Goal: Check status: Check status

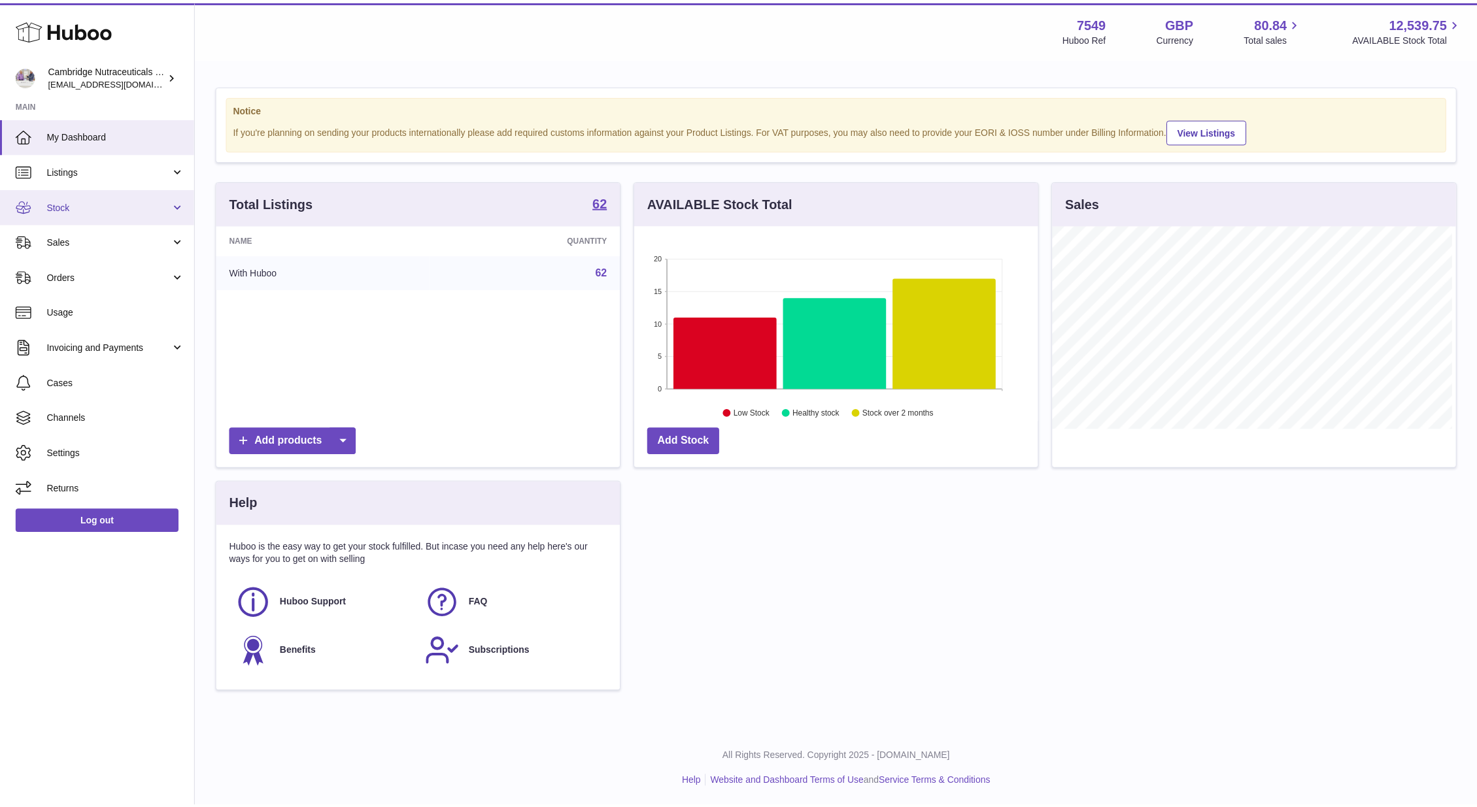
scroll to position [653452, 653253]
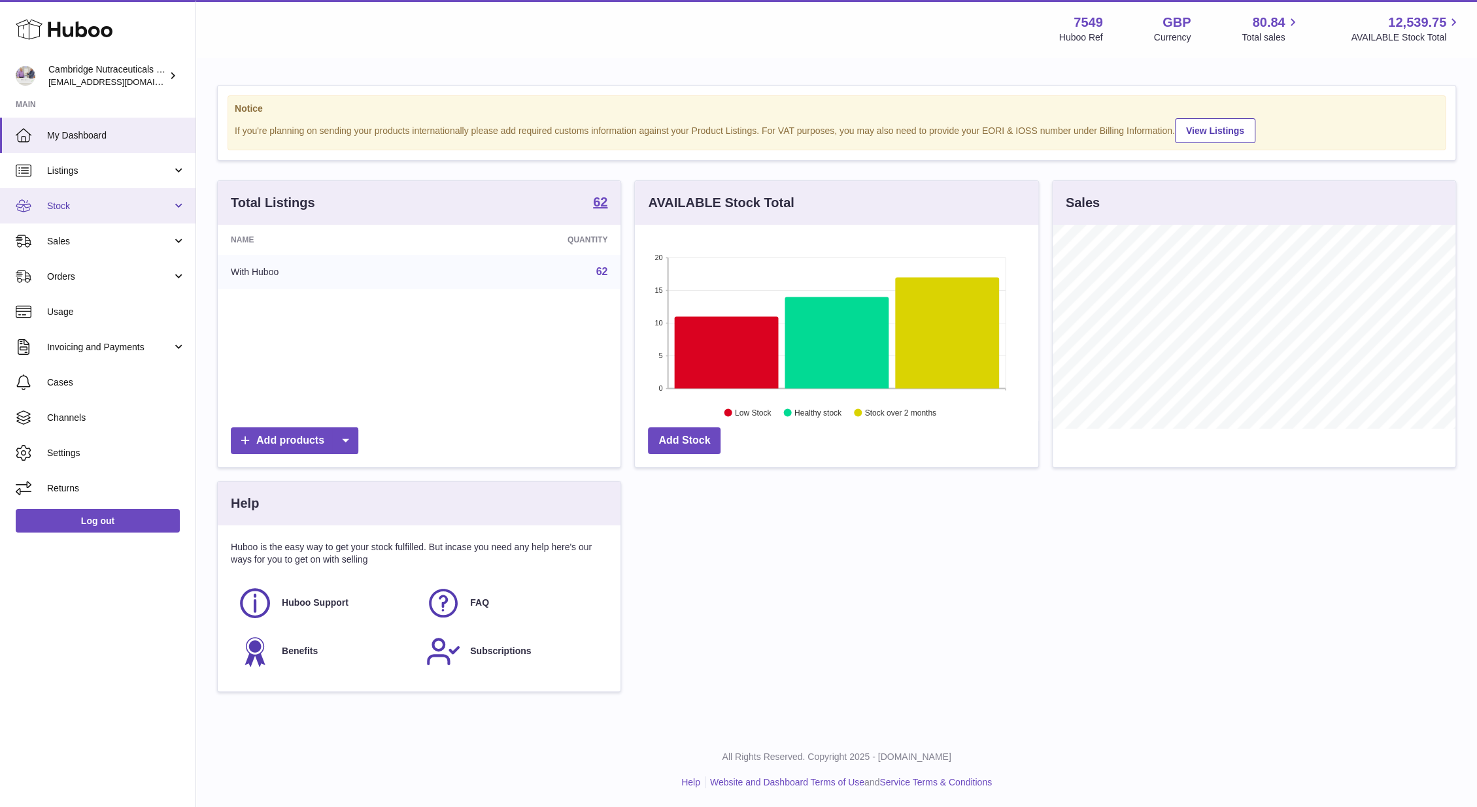
click at [89, 218] on link "Stock" at bounding box center [97, 205] width 195 height 35
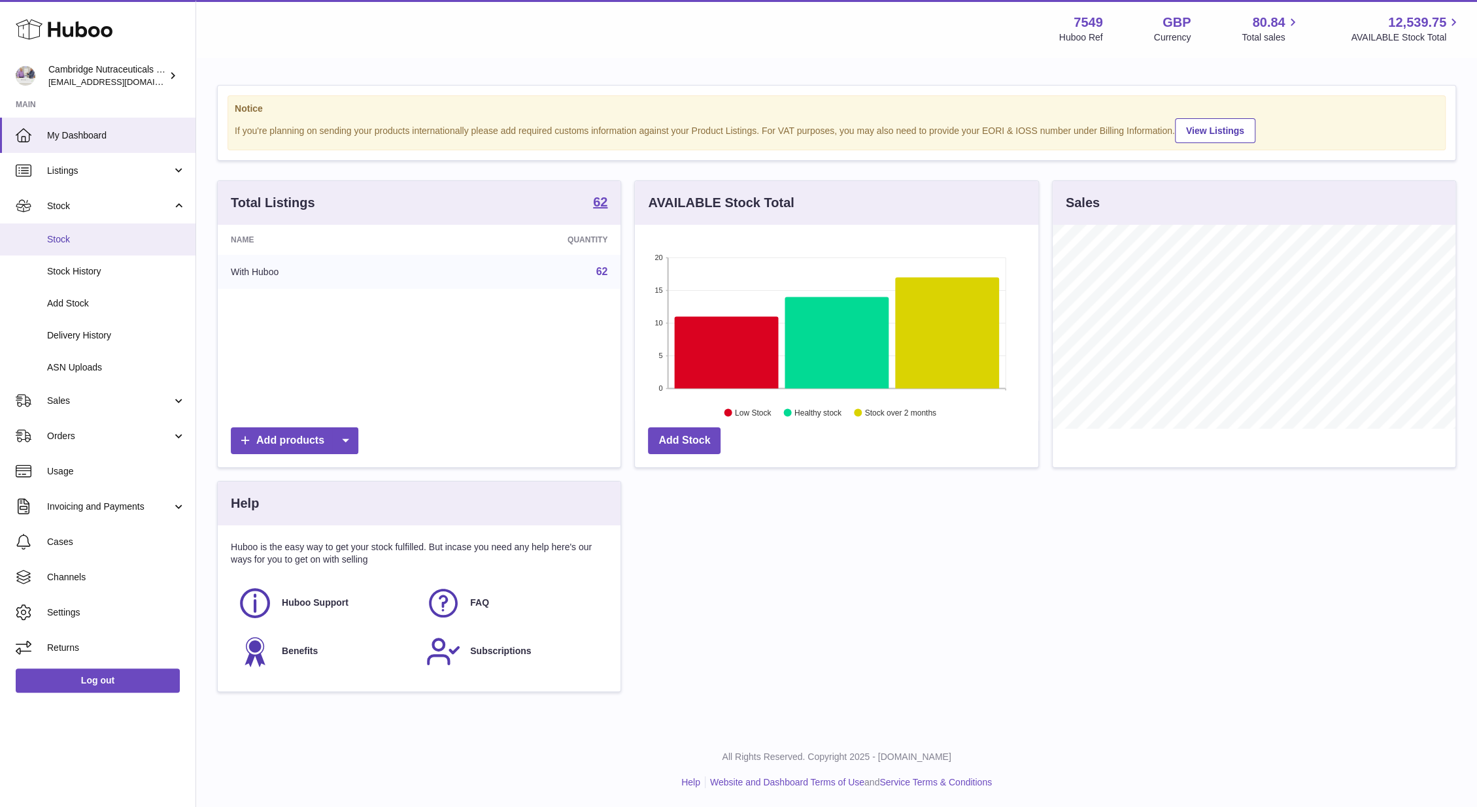
click at [86, 229] on link "Stock" at bounding box center [97, 240] width 195 height 32
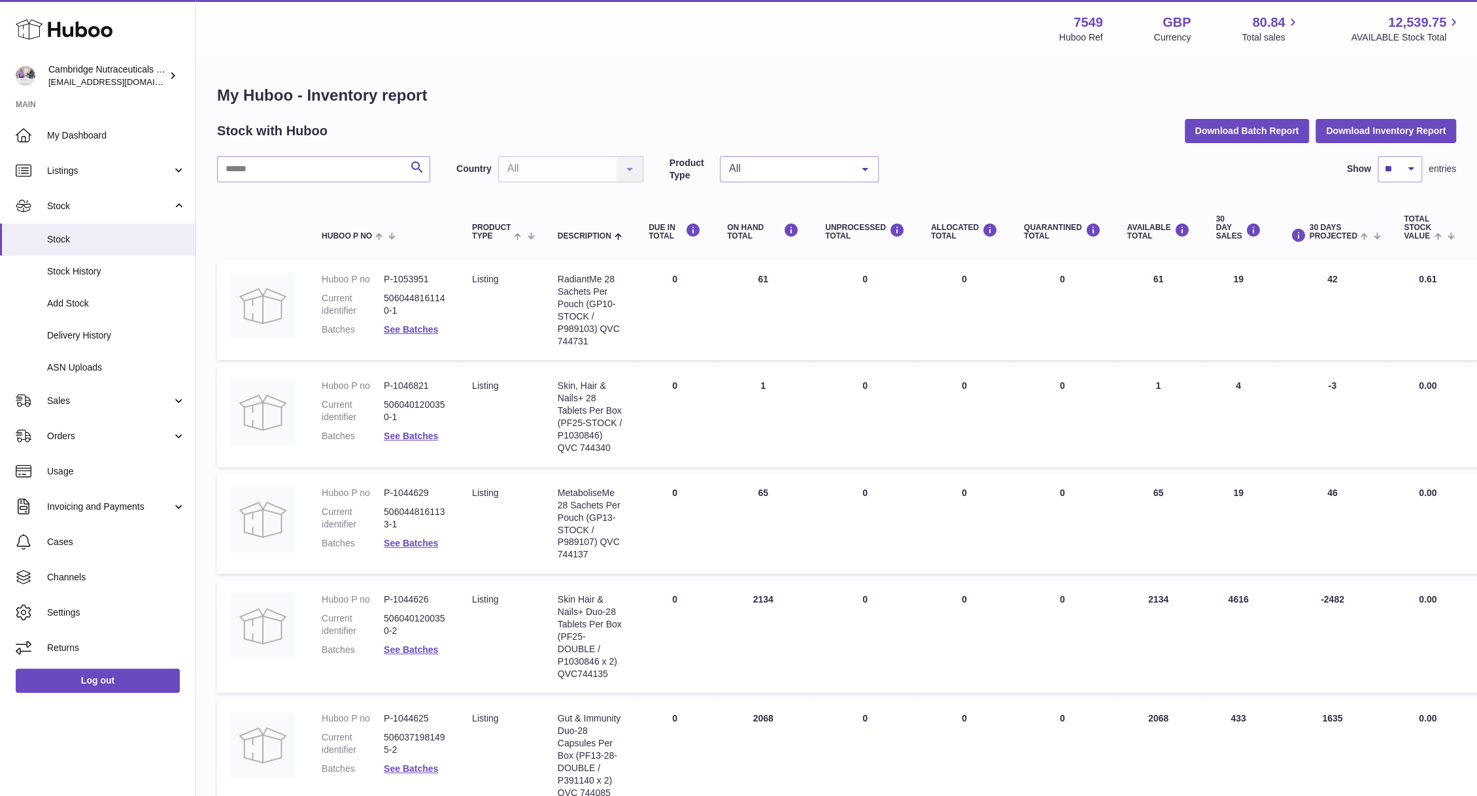
click at [356, 227] on th "Huboo P no" at bounding box center [384, 228] width 150 height 52
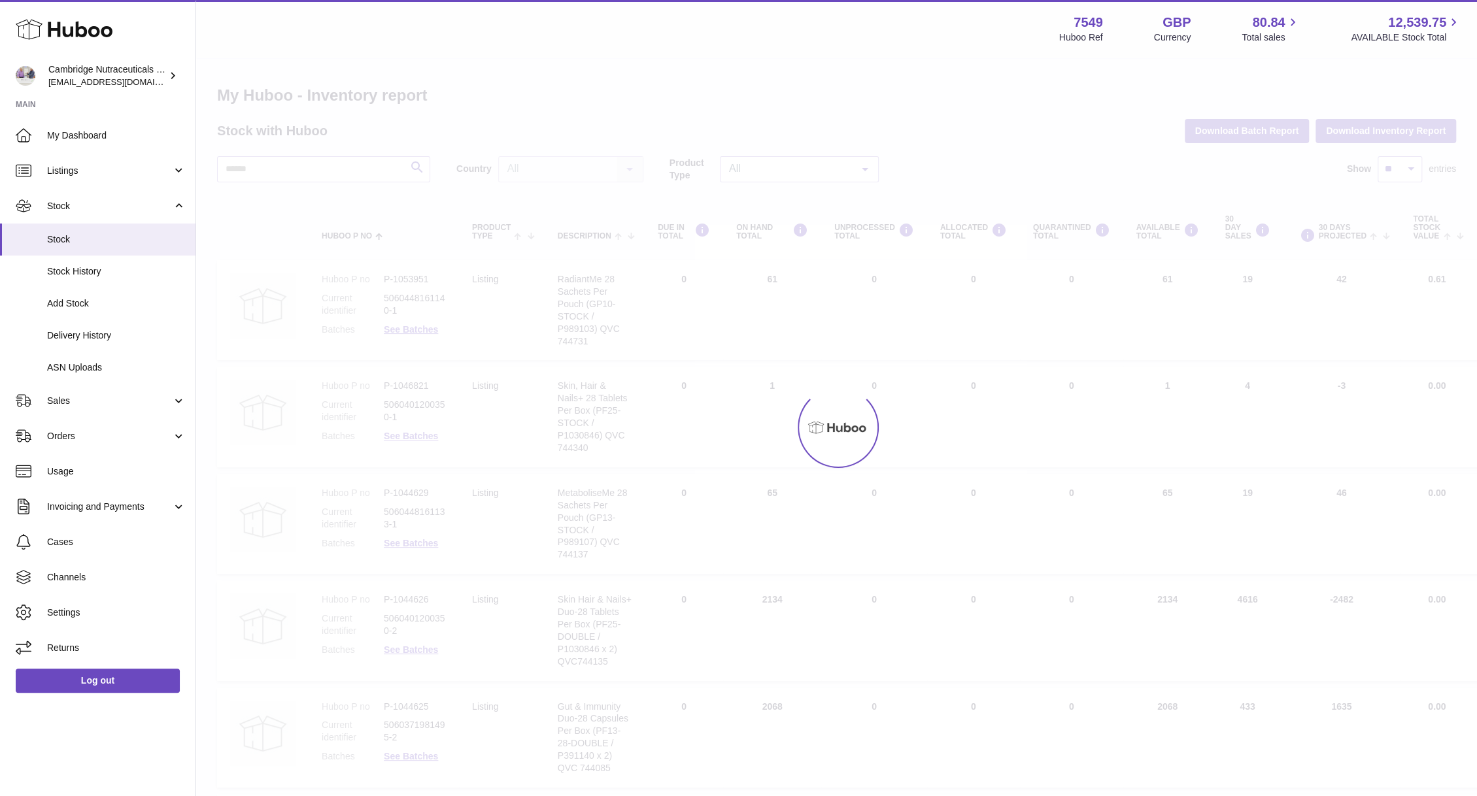
click at [340, 177] on div at bounding box center [836, 427] width 1281 height 737
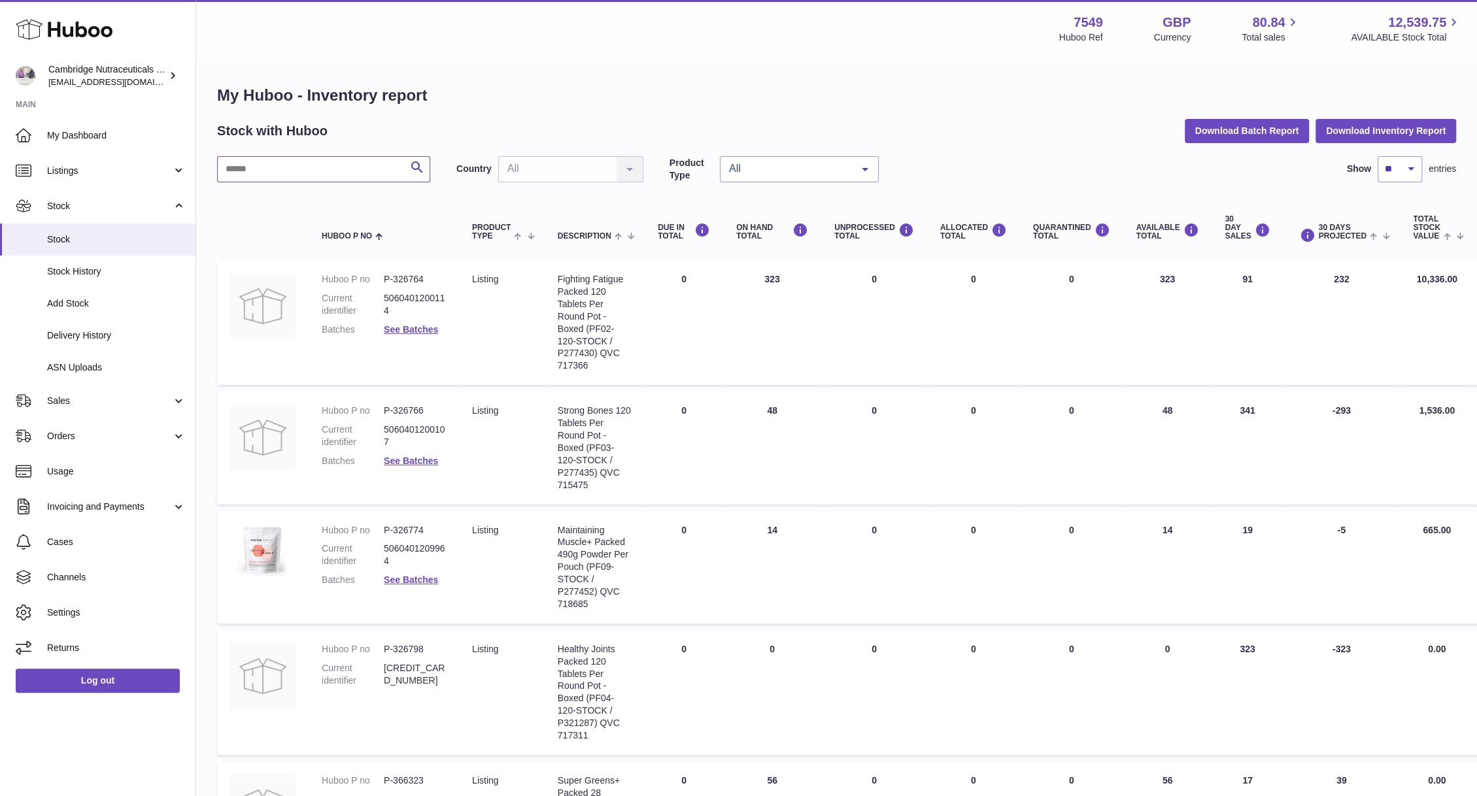
click at [339, 162] on input "text" at bounding box center [323, 169] width 213 height 26
type input "*****"
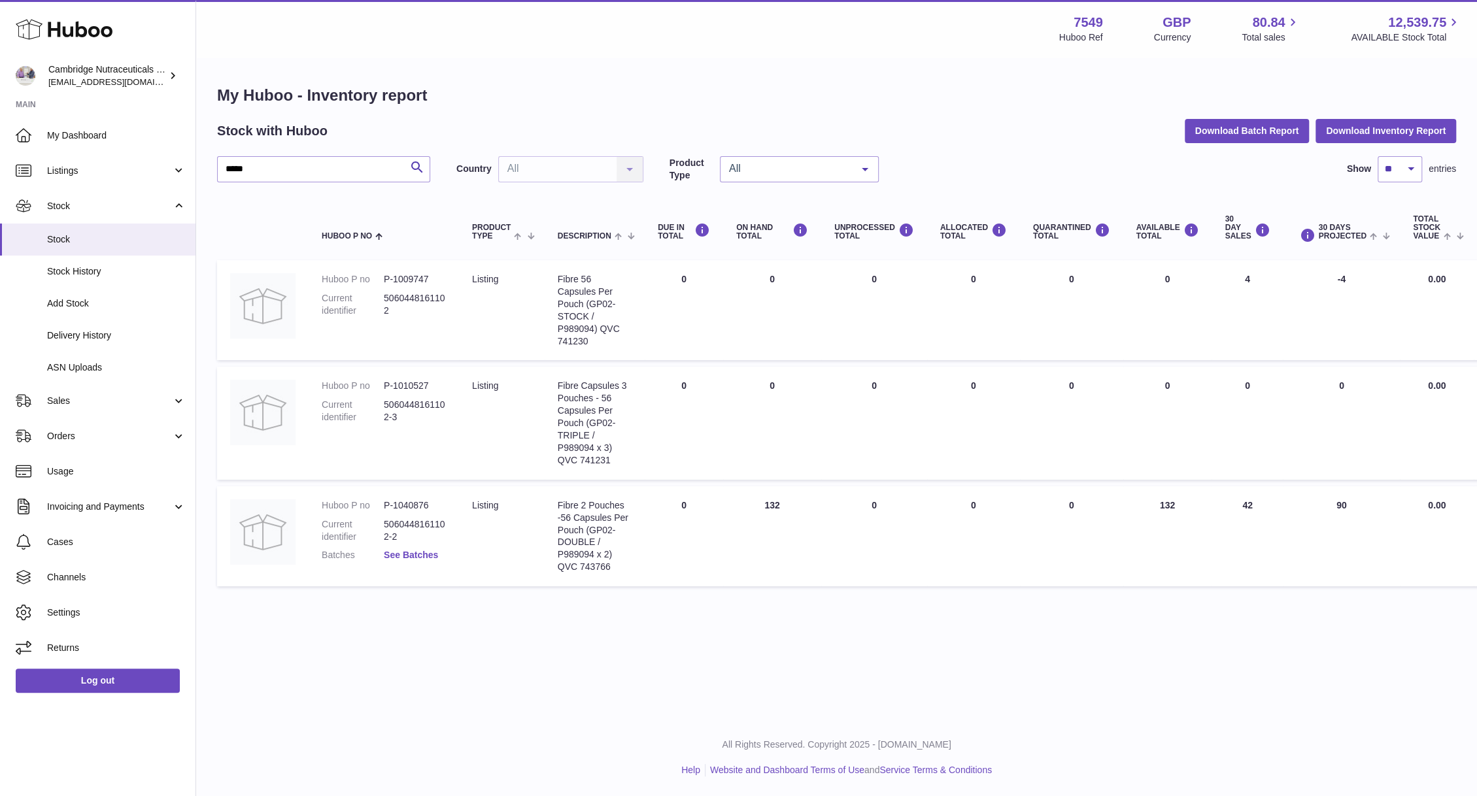
click at [403, 550] on link "See Batches" at bounding box center [411, 555] width 54 height 10
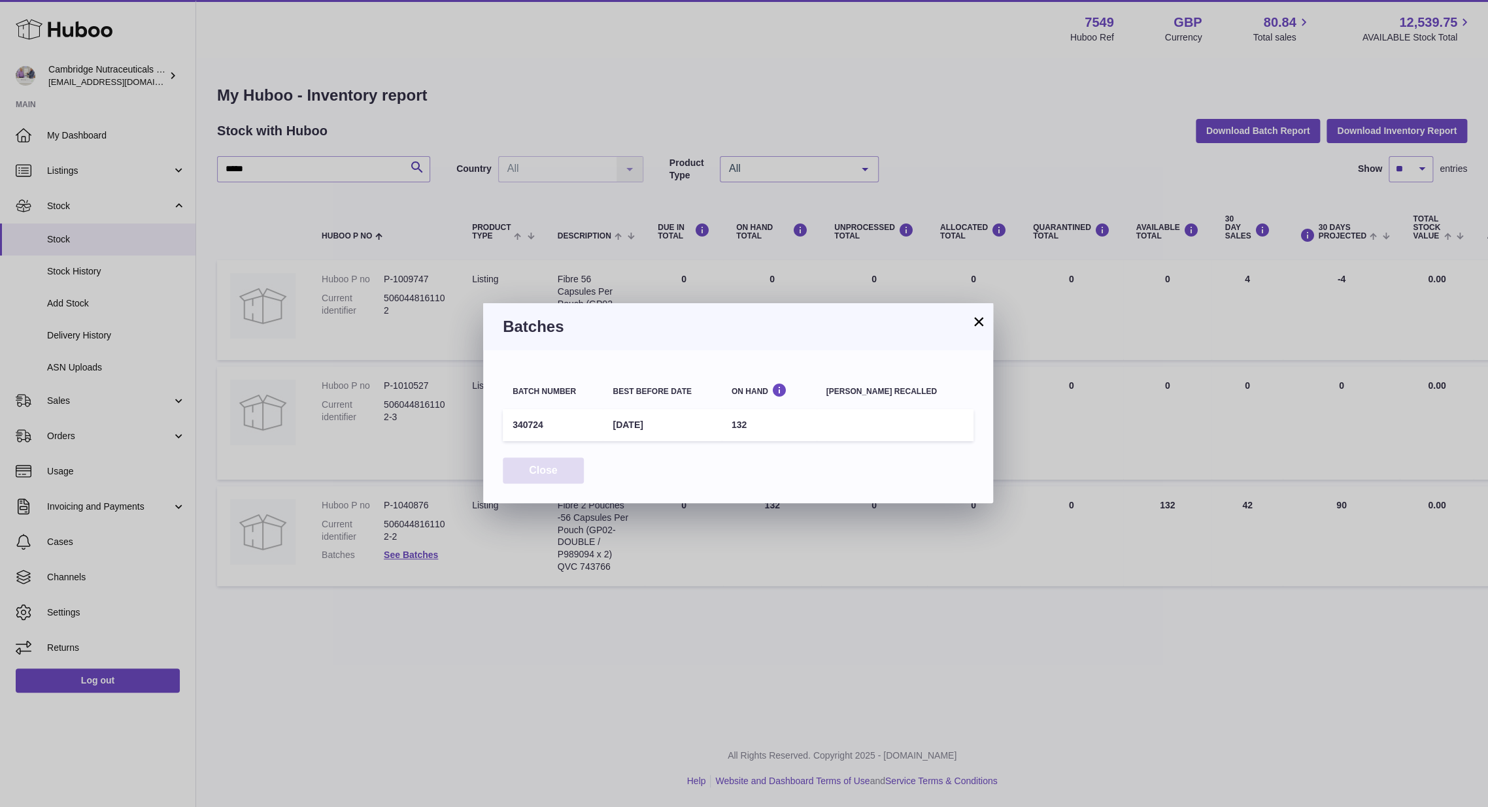
click at [540, 474] on button "Close" at bounding box center [543, 471] width 81 height 27
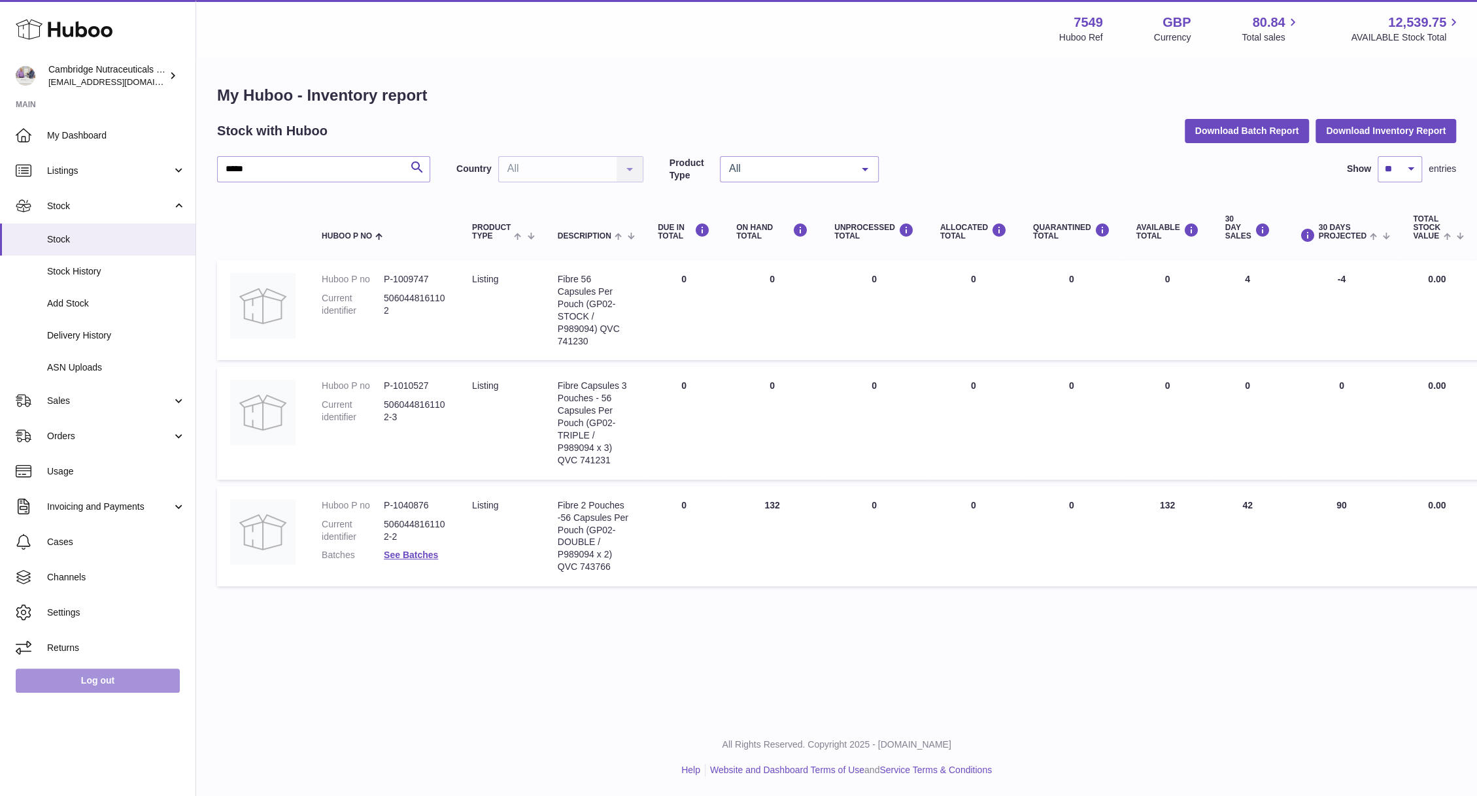
click at [73, 684] on link "Log out" at bounding box center [98, 681] width 164 height 24
